Goal: Task Accomplishment & Management: Manage account settings

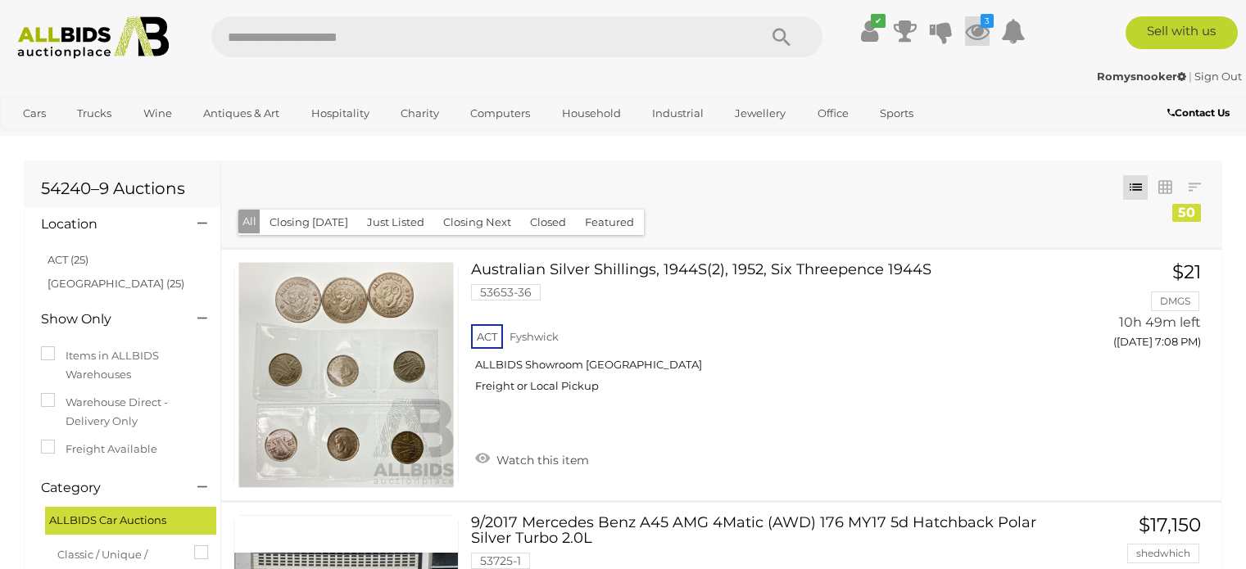
scroll to position [3194, 0]
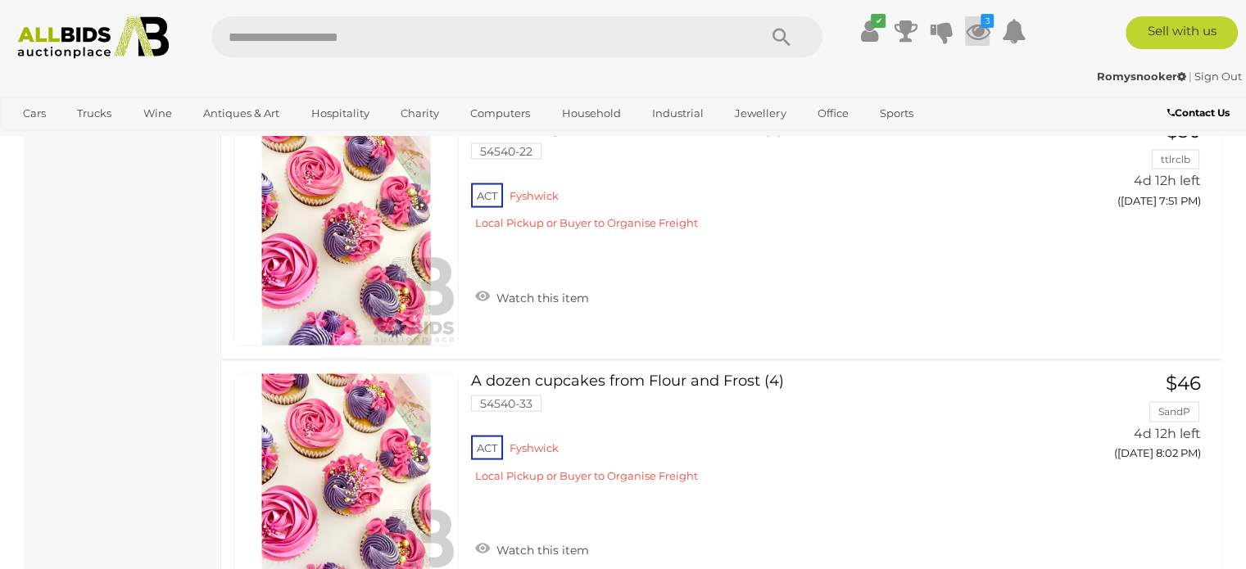
click at [984, 25] on icon "3" at bounding box center [986, 21] width 13 height 14
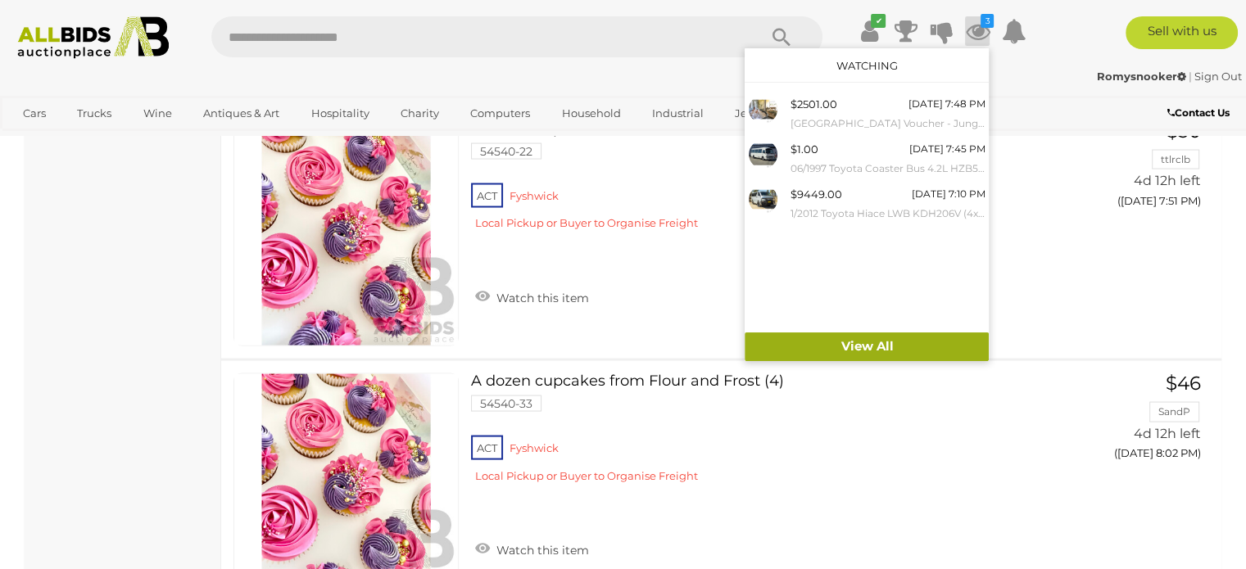
click at [878, 350] on link "View All" at bounding box center [867, 347] width 244 height 29
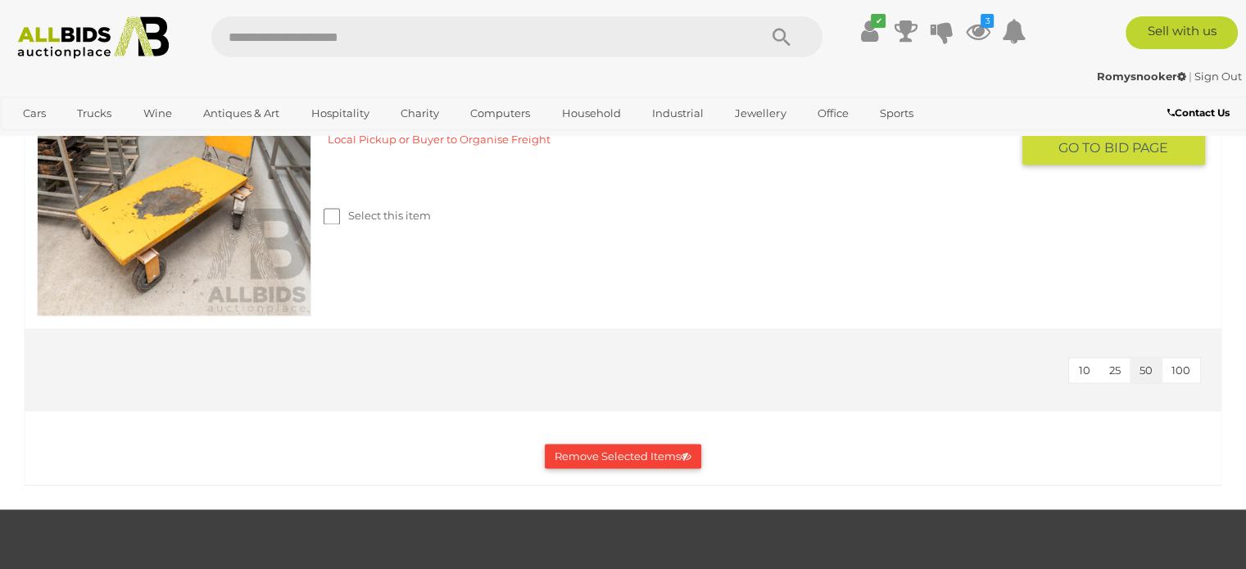
scroll to position [2703, 0]
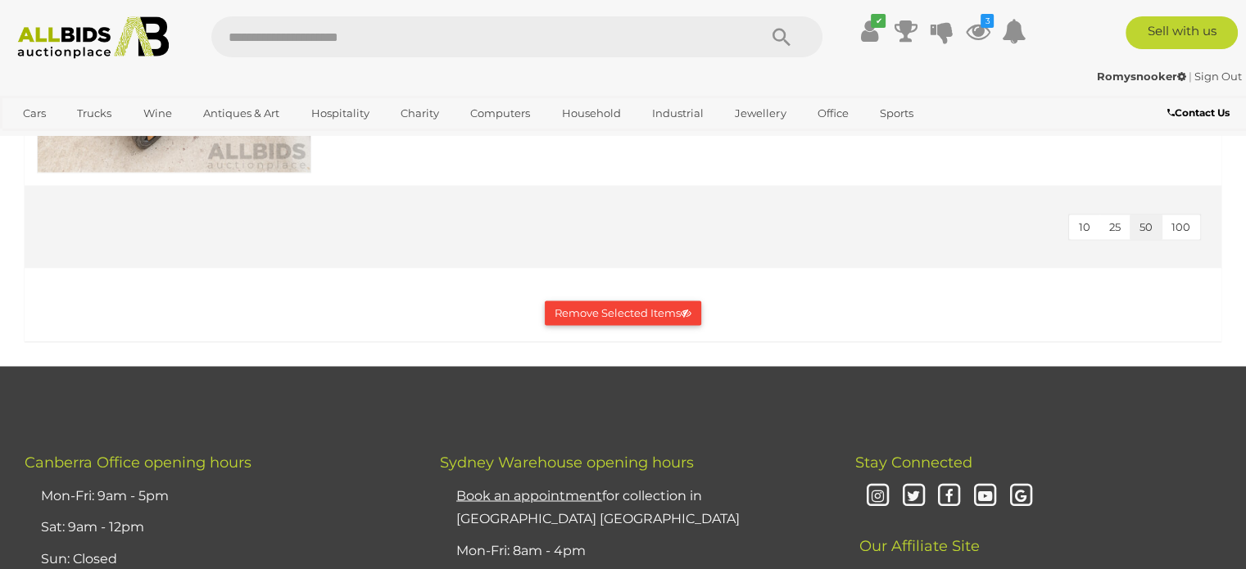
click at [634, 310] on button "Remove Selected Items" at bounding box center [623, 313] width 156 height 25
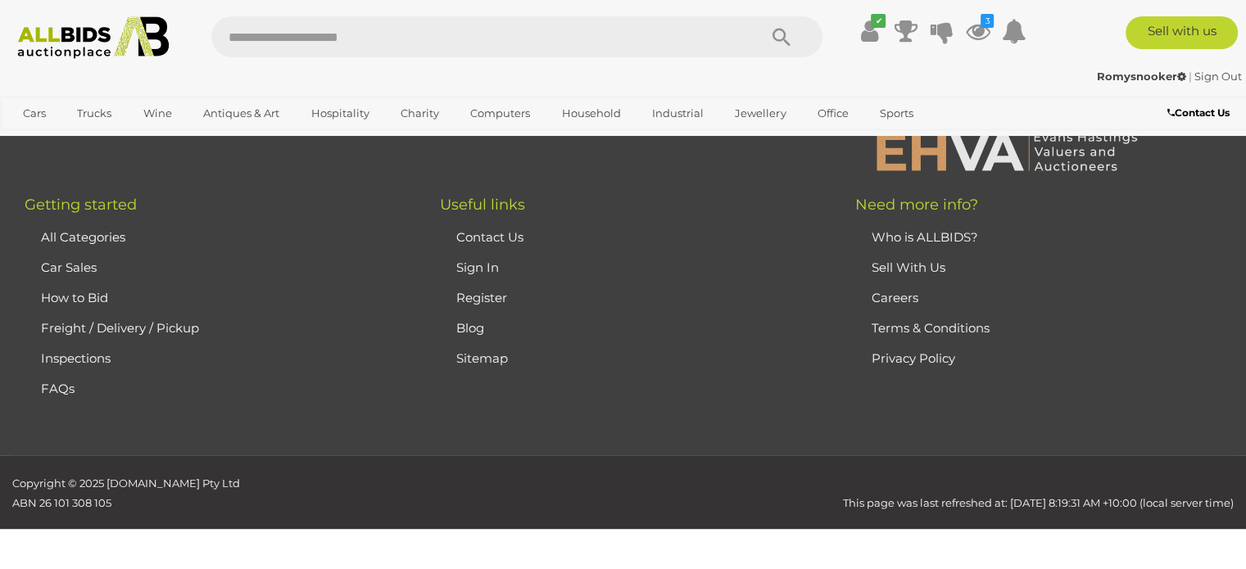
scroll to position [0, 0]
